Goal: Task Accomplishment & Management: Manage account settings

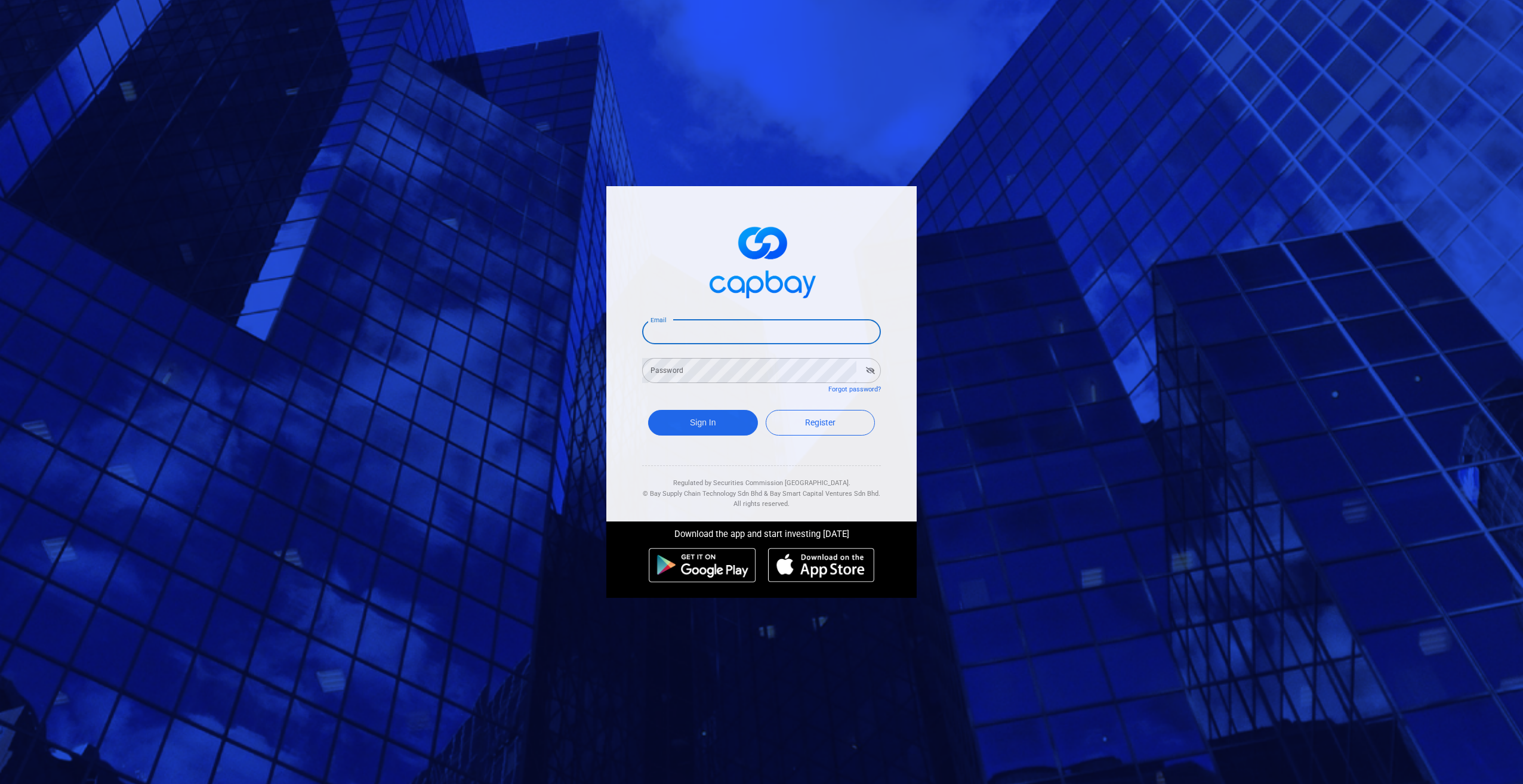
click at [662, 329] on div "Email Email" at bounding box center [761, 331] width 238 height 27
type input "[EMAIL_ADDRESS][DOMAIN_NAME]"
click at [648, 410] on button "Sign In" at bounding box center [703, 422] width 110 height 25
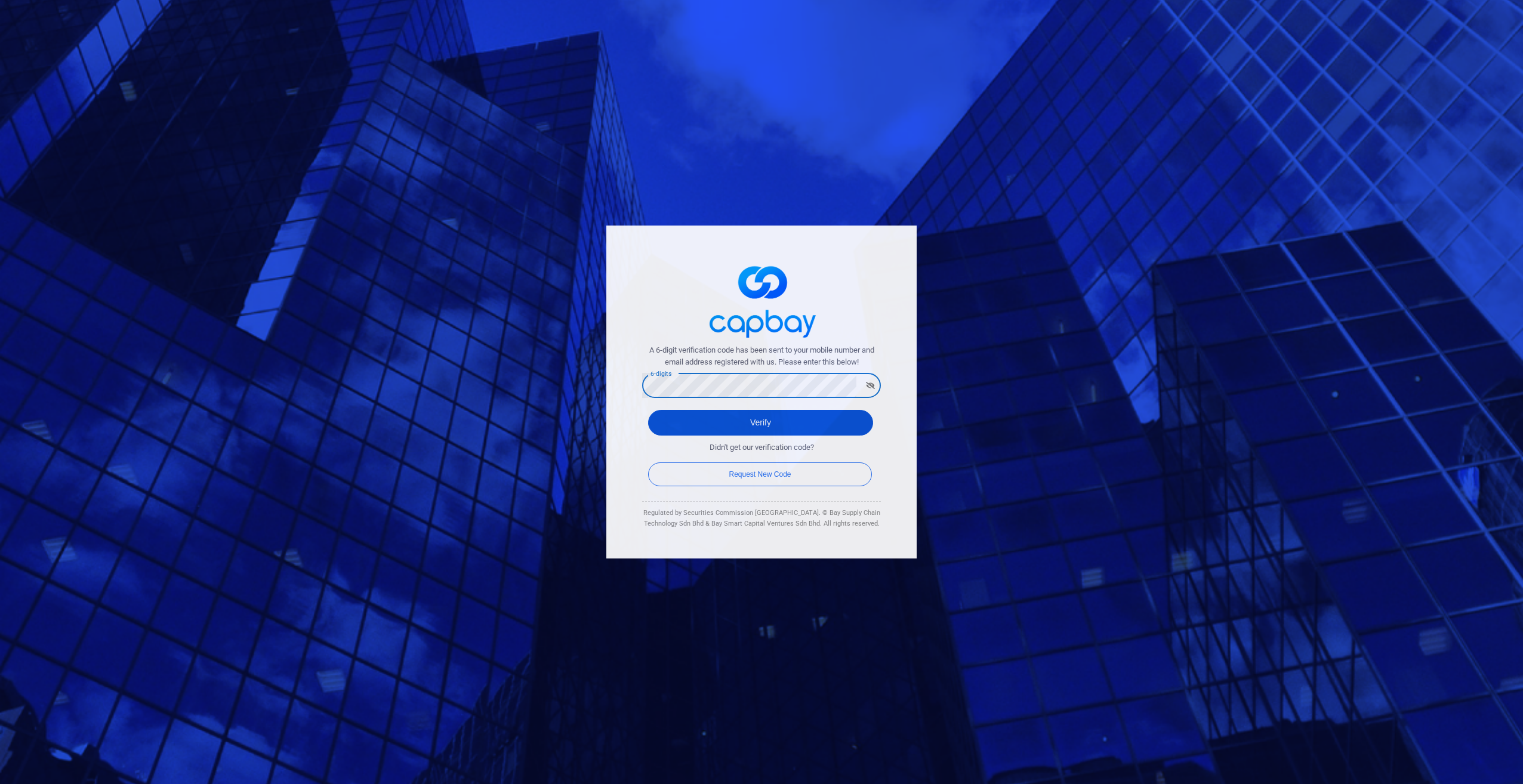
click at [767, 424] on button "Verify" at bounding box center [760, 422] width 225 height 25
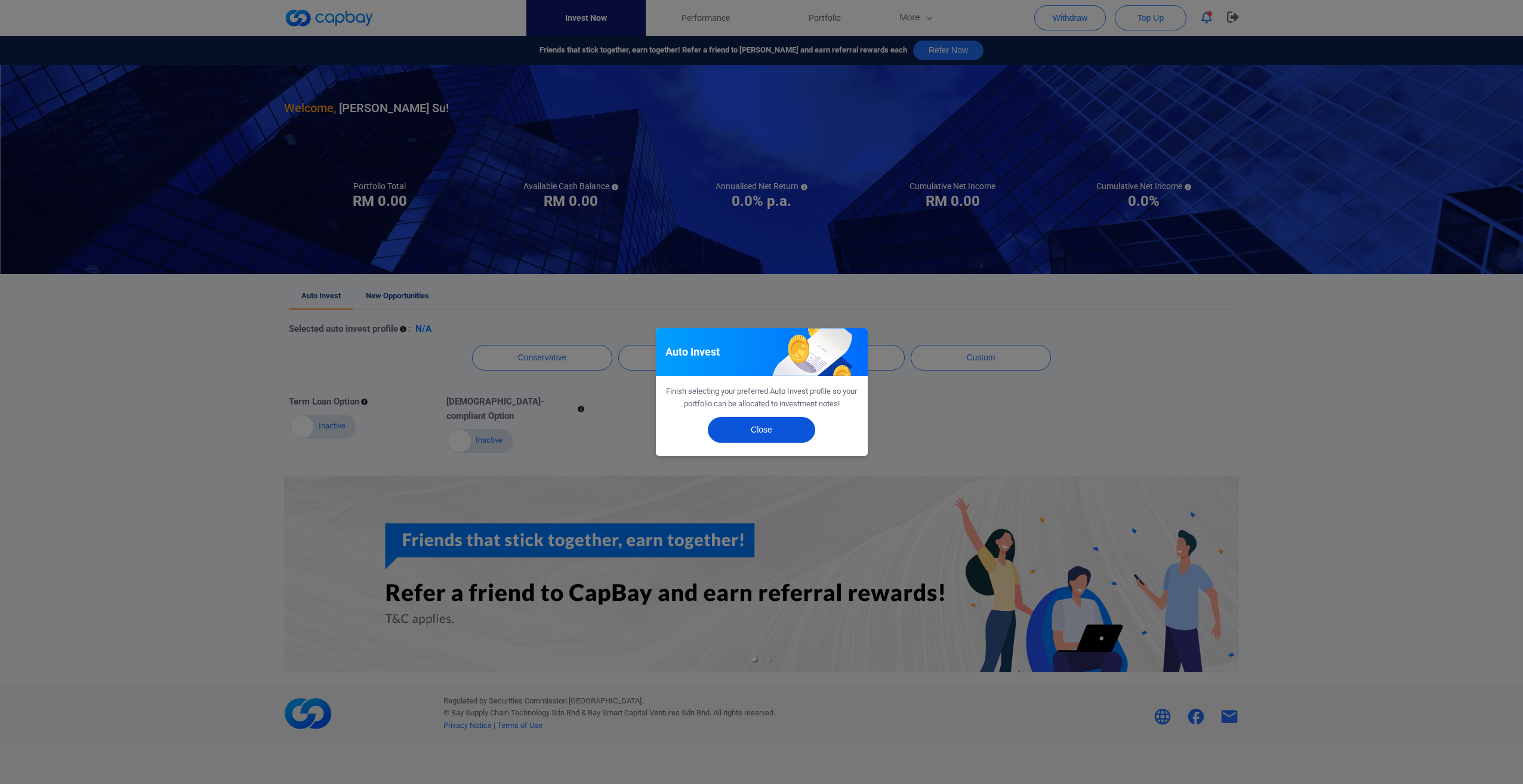
click at [762, 430] on button "Close" at bounding box center [761, 429] width 107 height 25
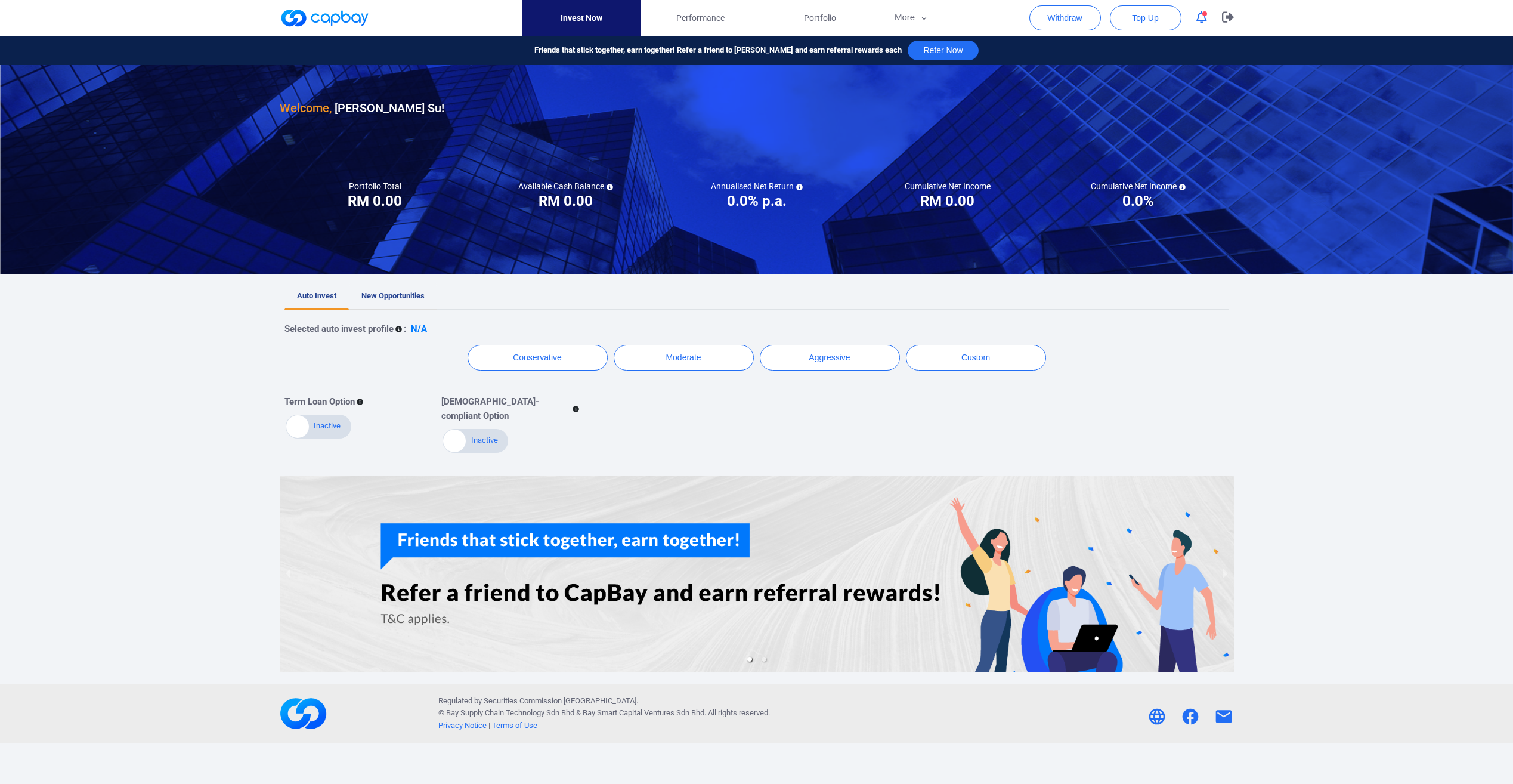
click at [401, 300] on link "New Opportunities" at bounding box center [393, 296] width 88 height 26
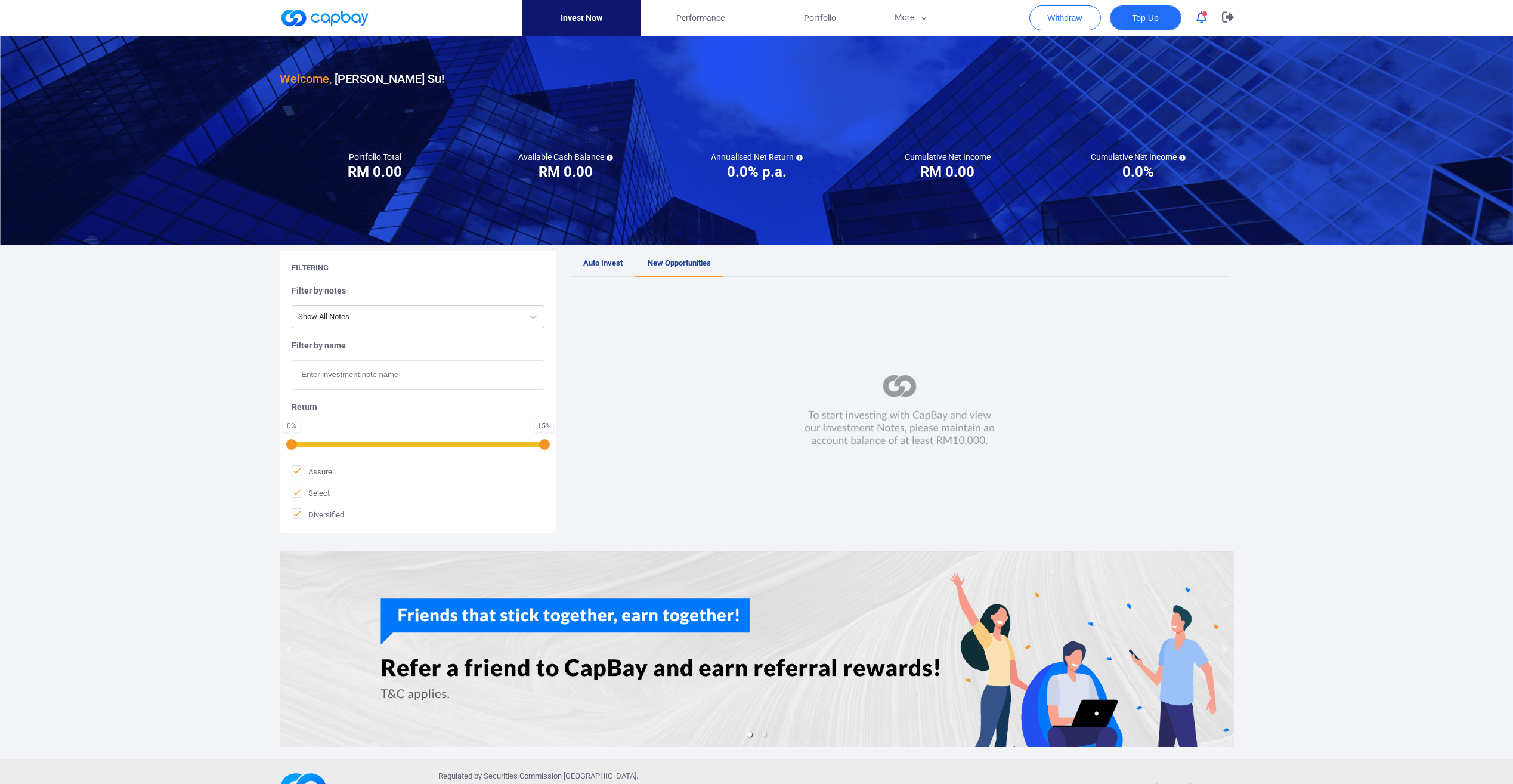
click at [1158, 16] on span "Top Up" at bounding box center [1145, 18] width 26 height 12
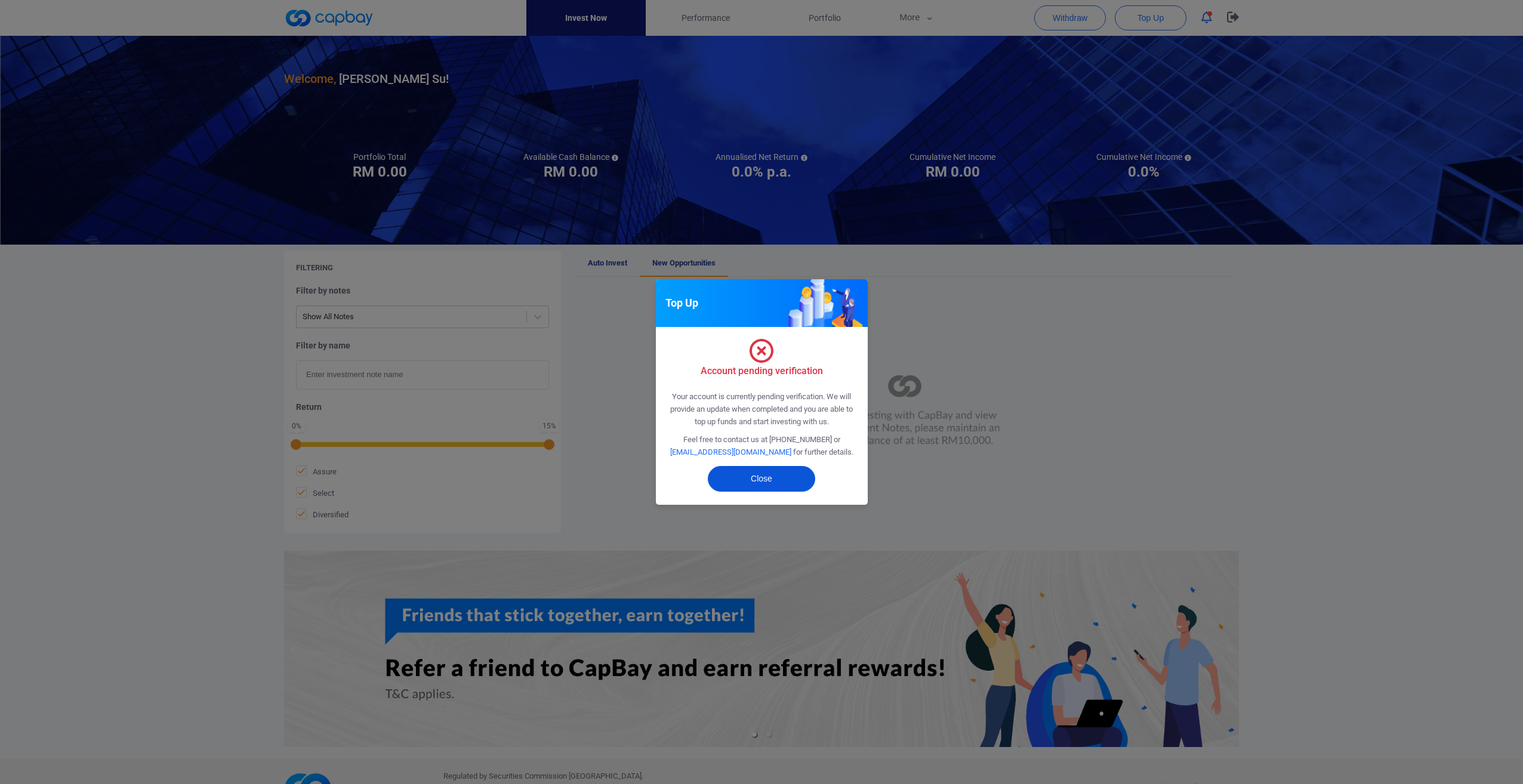
click at [746, 486] on button "Close" at bounding box center [761, 479] width 107 height 25
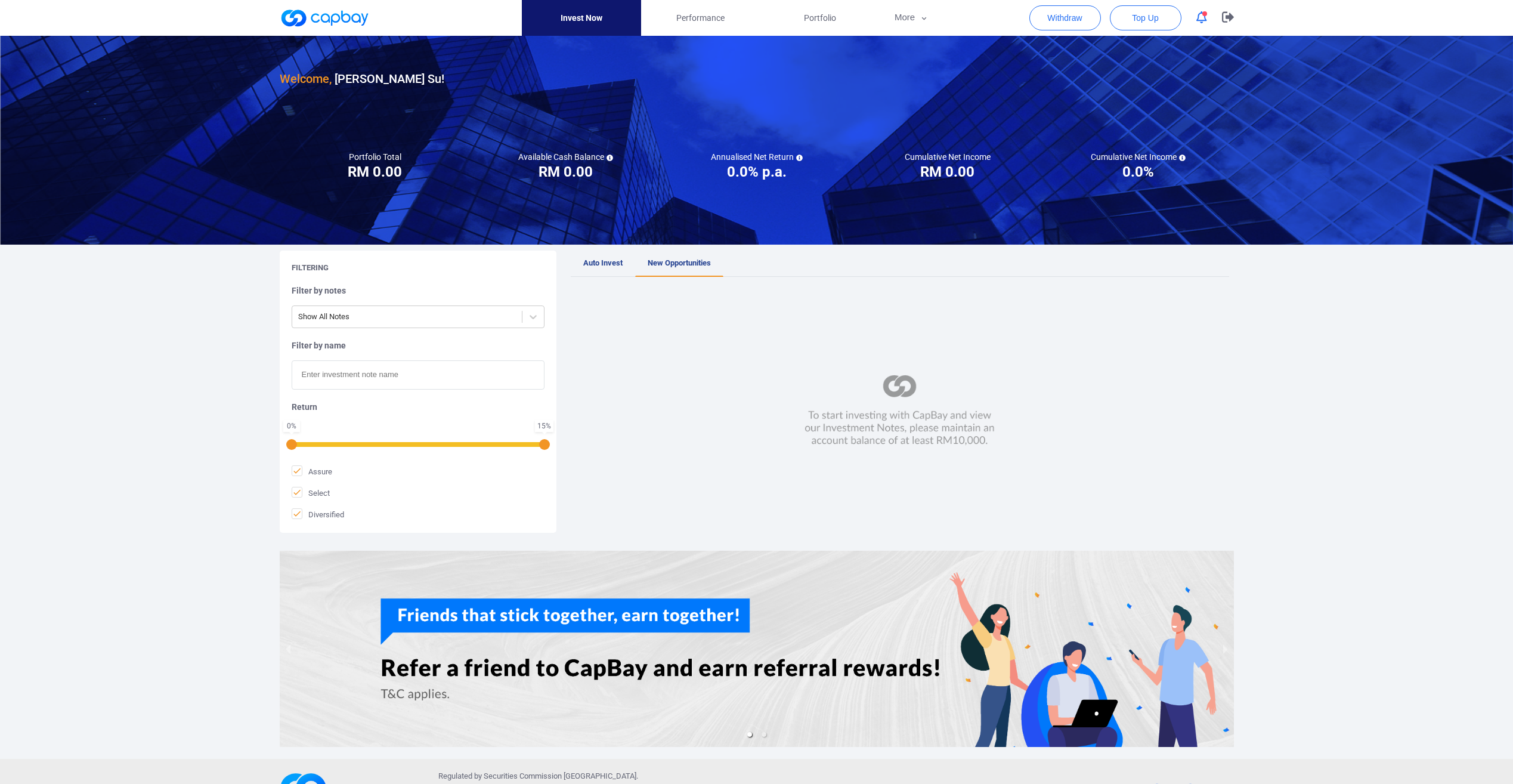
click at [1202, 18] on icon "button" at bounding box center [1201, 18] width 11 height 13
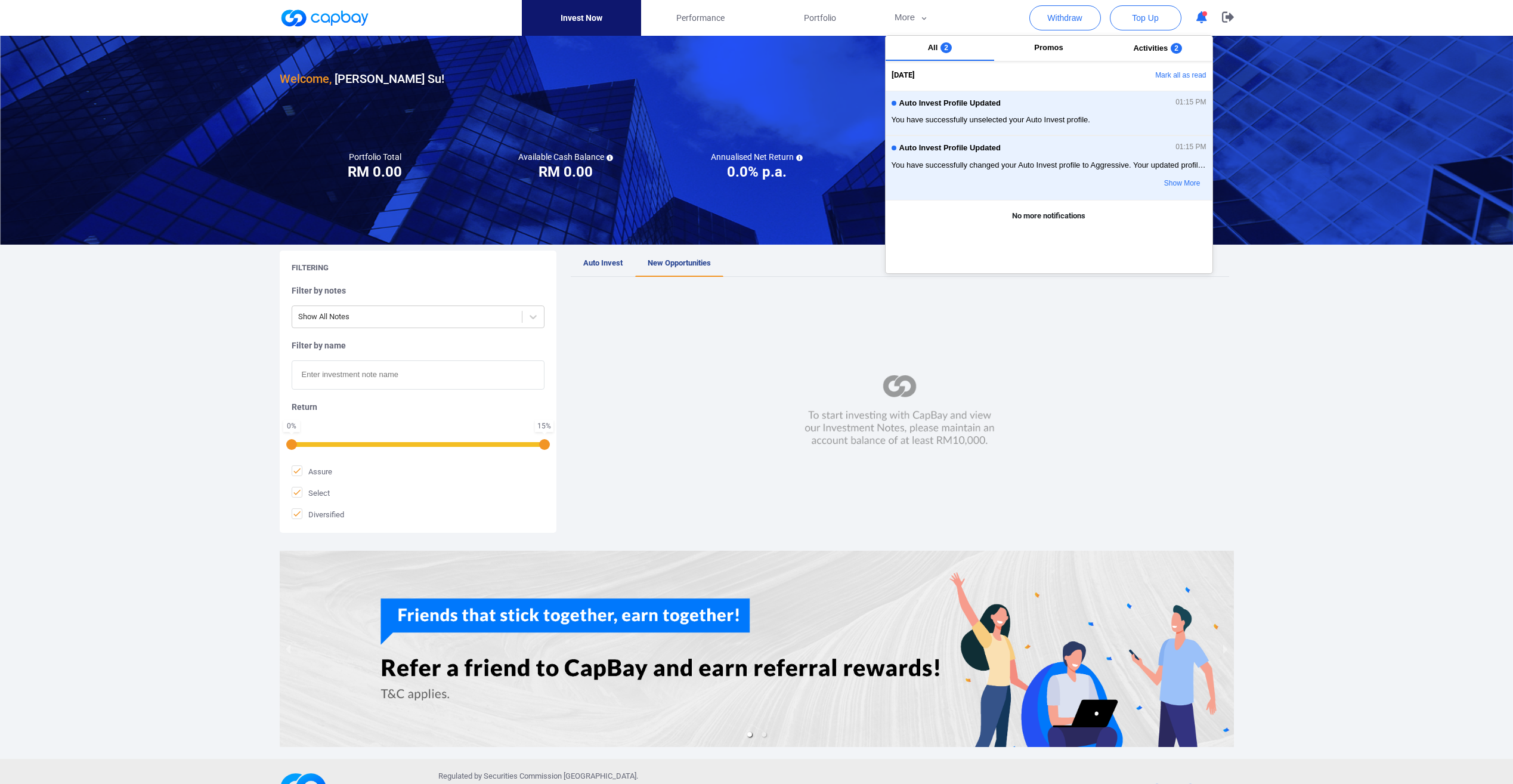
click at [1202, 18] on icon "button" at bounding box center [1201, 18] width 11 height 13
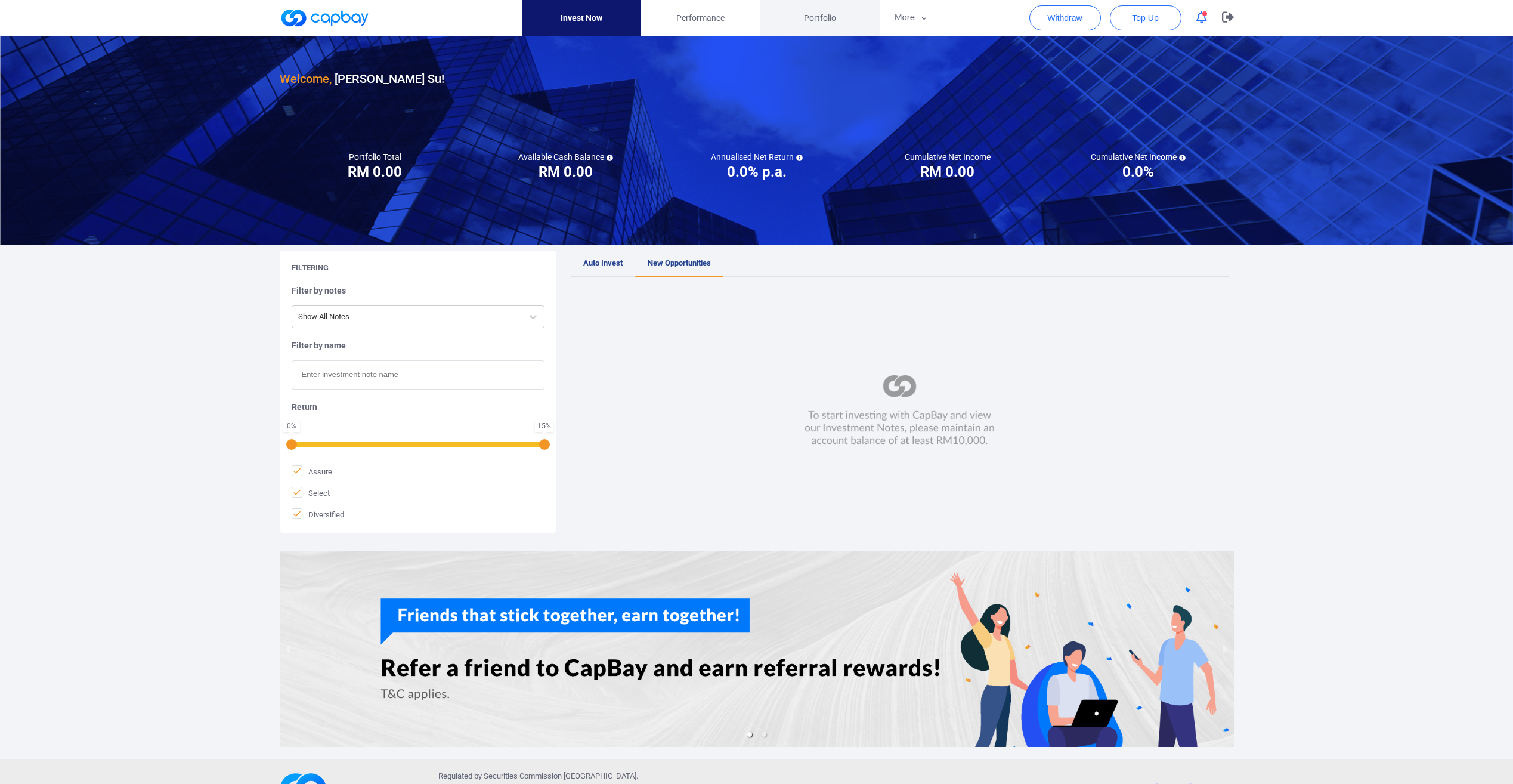
click at [823, 20] on span "Portfolio" at bounding box center [820, 18] width 32 height 13
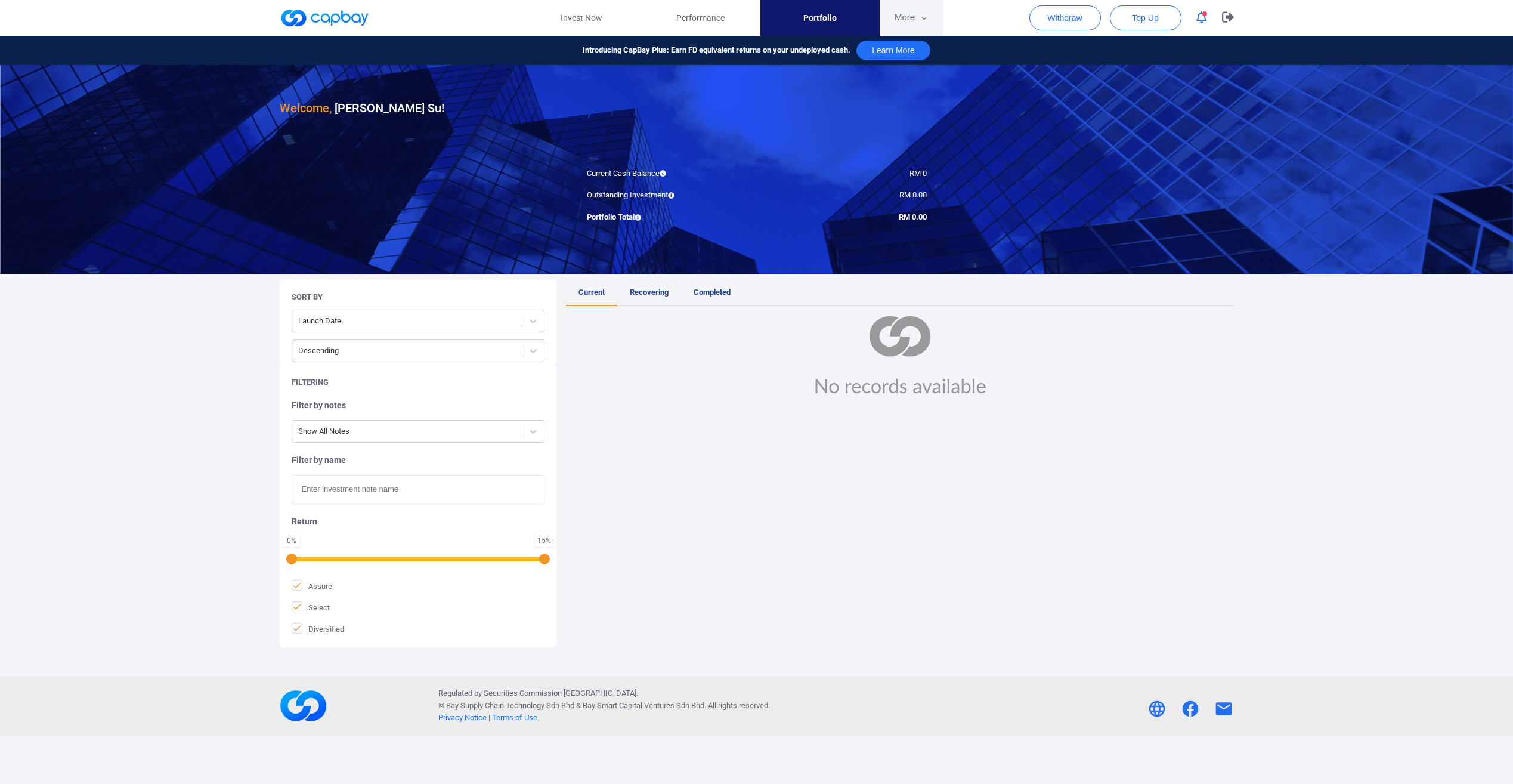
click at [909, 17] on button "More" at bounding box center [912, 18] width 64 height 36
